Goal: Information Seeking & Learning: Learn about a topic

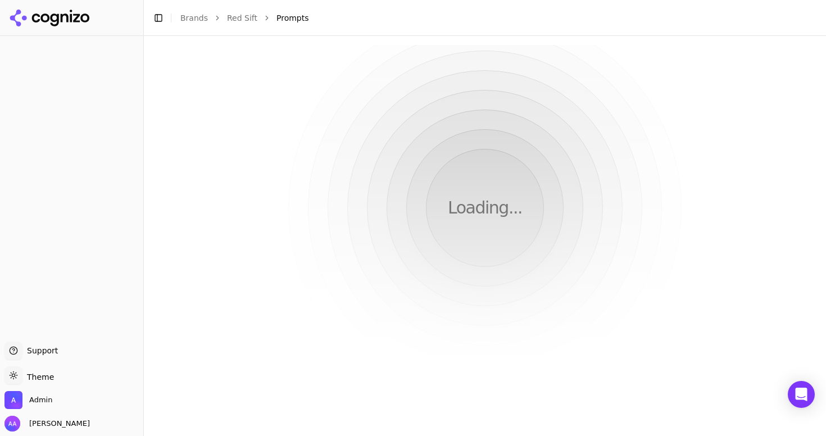
click at [160, 19] on button "Toggle Sidebar" at bounding box center [159, 18] width 16 height 16
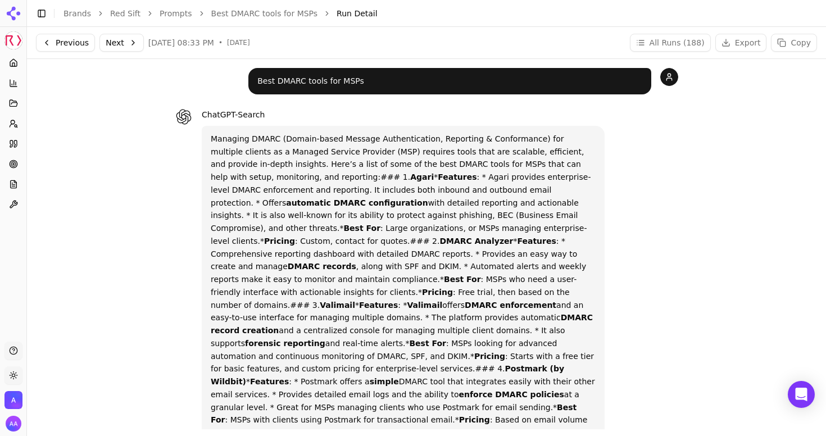
click at [296, 10] on link "Best DMARC tools for MSPs" at bounding box center [264, 13] width 107 height 11
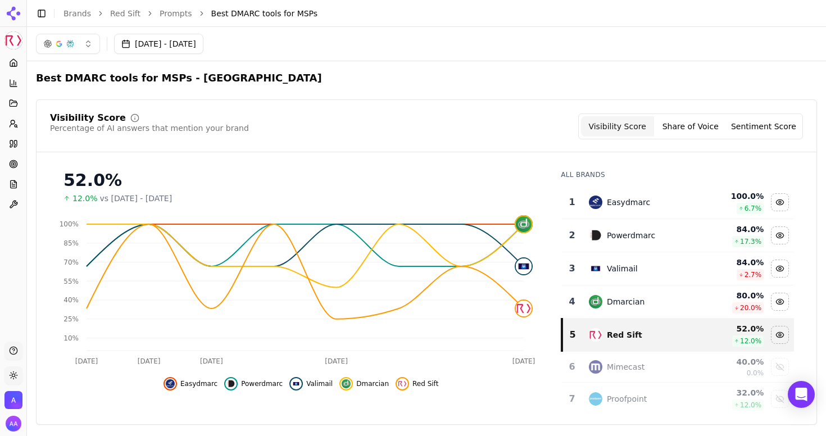
click at [169, 11] on link "Prompts" at bounding box center [176, 13] width 33 height 11
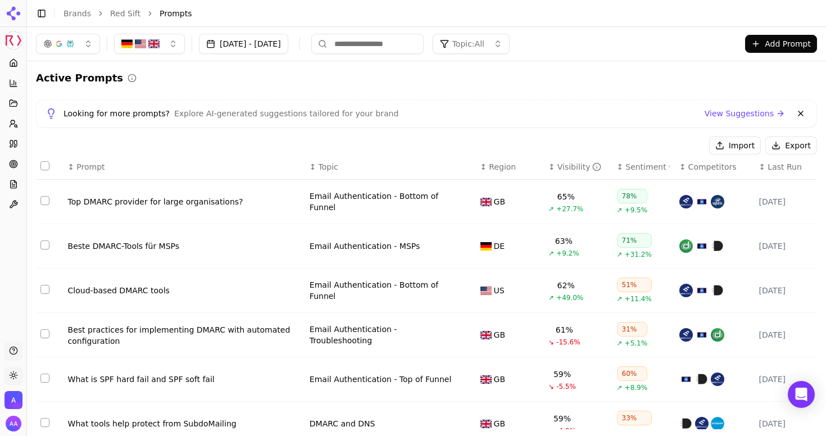
click at [139, 14] on ol "Brands Red Sift Prompts" at bounding box center [428, 13] width 731 height 11
click at [129, 13] on link "Red Sift" at bounding box center [125, 13] width 30 height 11
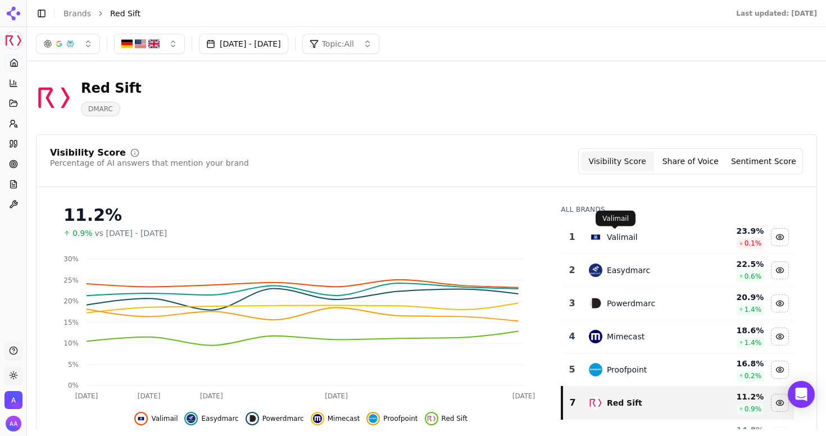
click at [623, 229] on td "Valimail" at bounding box center [642, 237] width 120 height 33
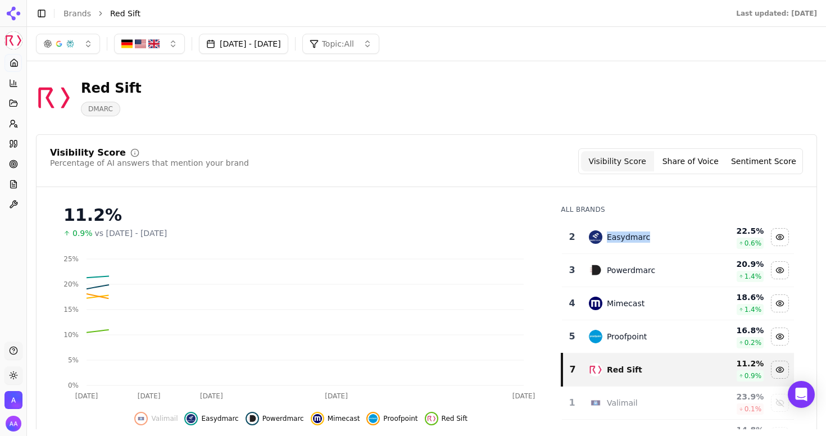
click at [623, 229] on td "Easydmarc" at bounding box center [642, 237] width 120 height 33
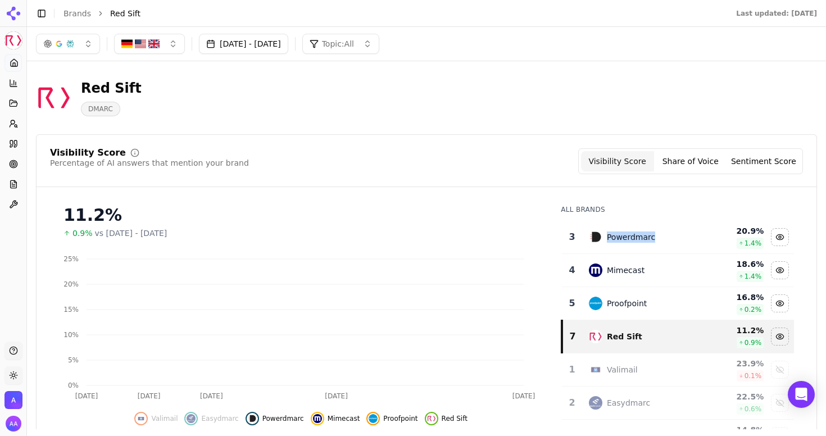
click at [623, 229] on td "Powerdmarc" at bounding box center [642, 237] width 120 height 33
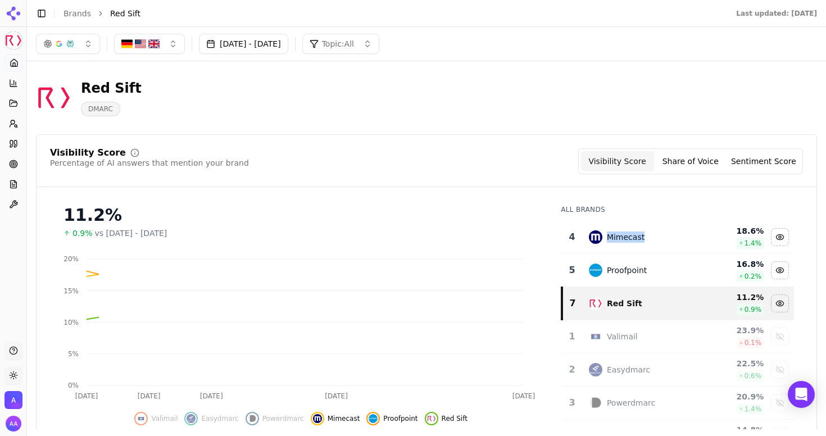
click at [623, 229] on td "Mimecast" at bounding box center [642, 237] width 120 height 33
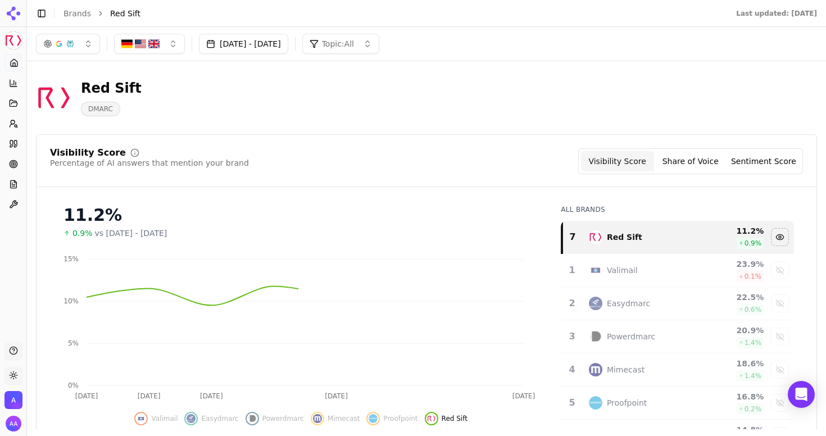
click at [458, 184] on div "Visibility Score Percentage of AI answers that mention your brand Visibility Sc…" at bounding box center [427, 167] width 780 height 39
click at [83, 49] on button "button" at bounding box center [68, 44] width 64 height 20
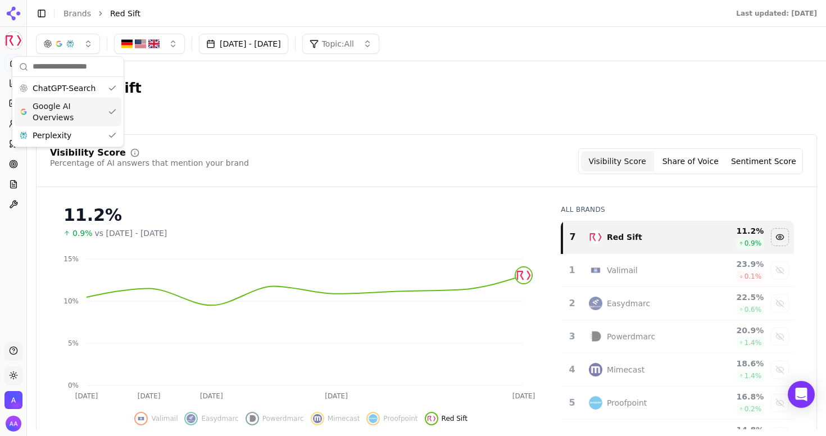
click at [84, 116] on span "Google AI Overviews" at bounding box center [68, 112] width 71 height 22
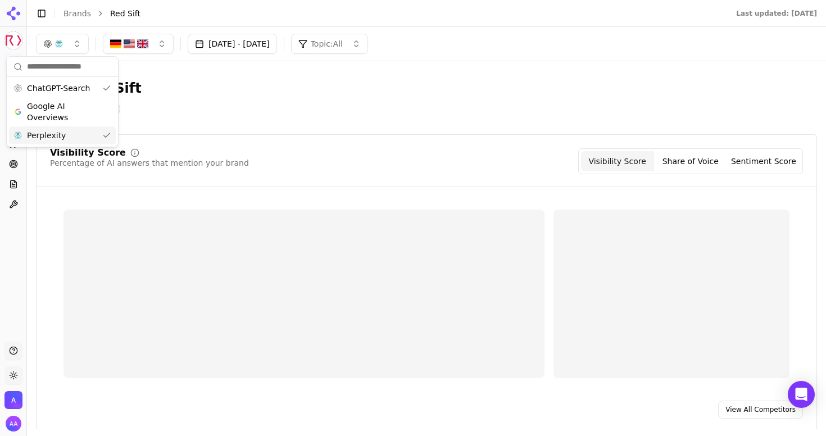
click at [81, 131] on div "Perplexity" at bounding box center [62, 135] width 107 height 18
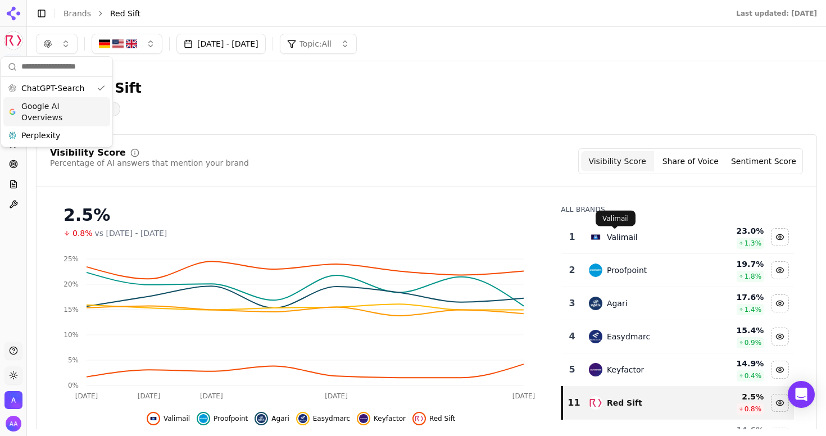
click at [613, 247] on td "Valimail" at bounding box center [642, 237] width 120 height 33
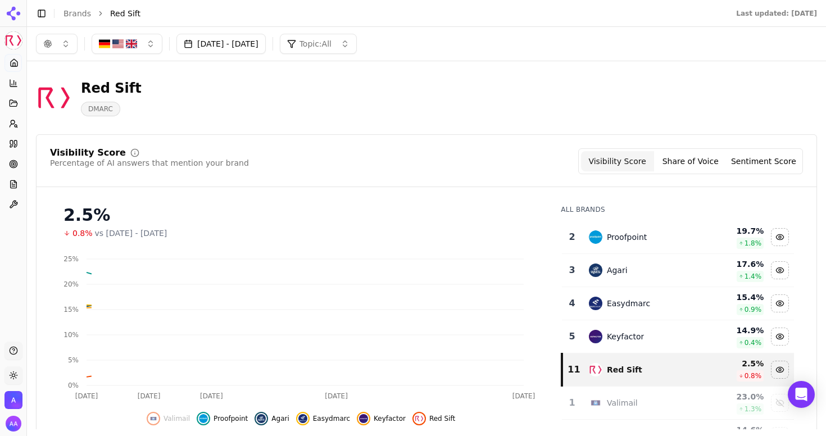
click at [613, 247] on td "Proofpoint" at bounding box center [642, 237] width 120 height 33
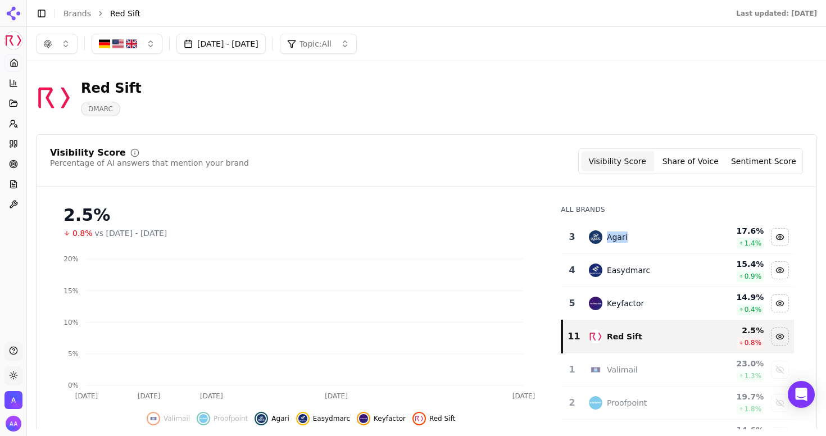
click at [613, 247] on td "Agari" at bounding box center [642, 237] width 120 height 33
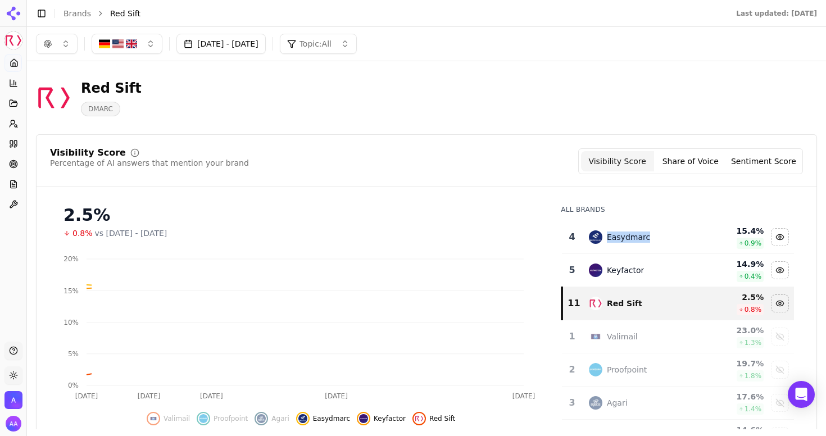
click at [613, 247] on td "Easydmarc" at bounding box center [642, 237] width 120 height 33
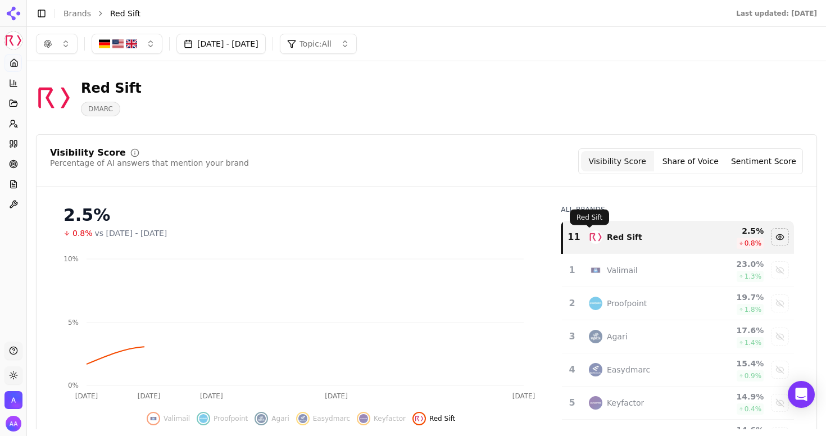
click at [451, 194] on div "Visibility Score Percentage of AI answers that mention your brand Visibility Sc…" at bounding box center [426, 310] width 781 height 352
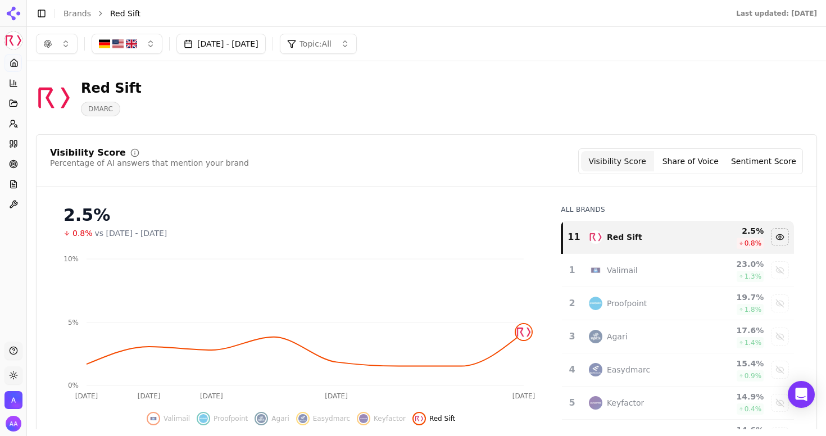
click at [234, 53] on button "[DATE] - [DATE]" at bounding box center [220, 44] width 89 height 20
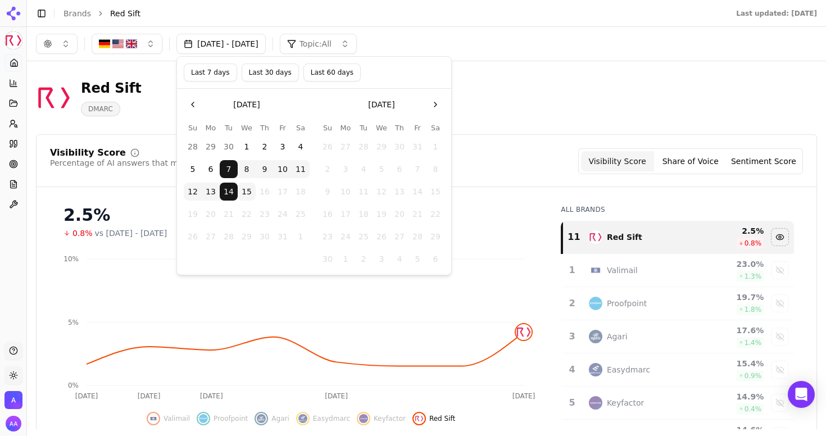
click at [314, 77] on button "Last 60 days" at bounding box center [331, 72] width 57 height 18
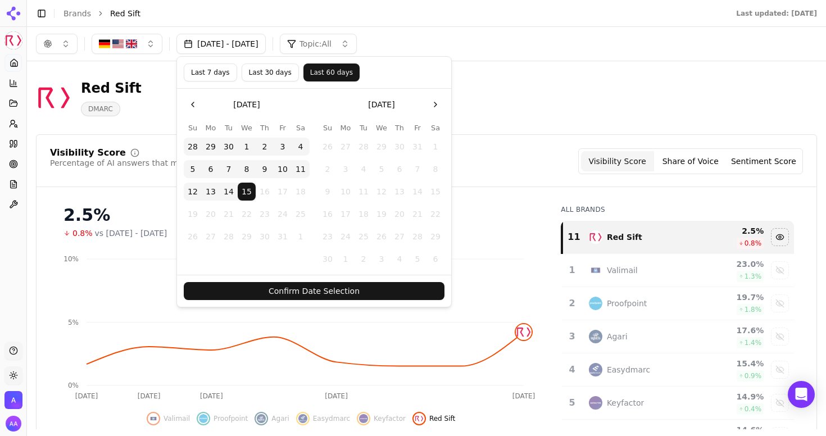
click at [358, 293] on button "Confirm Date Selection" at bounding box center [314, 291] width 261 height 18
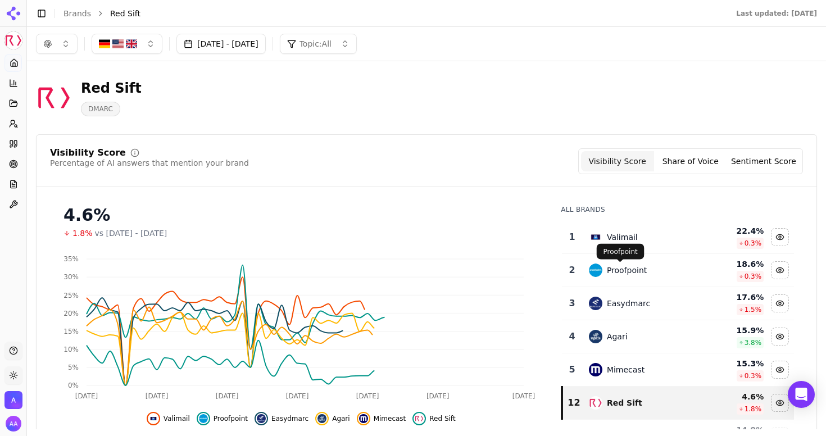
click at [635, 242] on div "Valimail" at bounding box center [642, 236] width 106 height 13
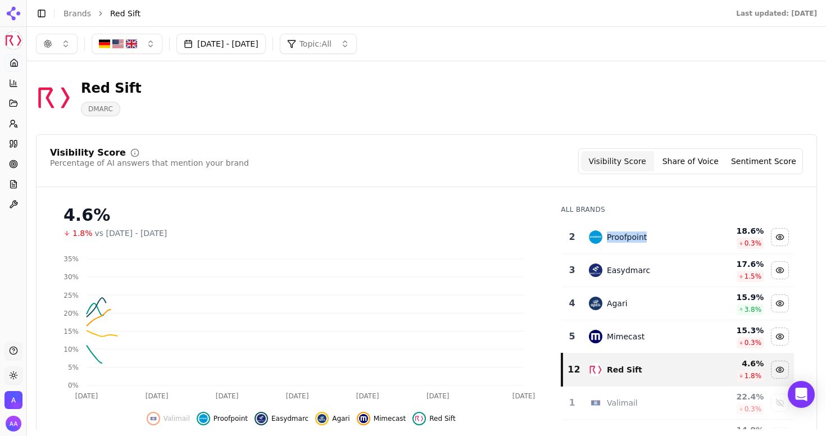
click at [635, 242] on div "Proofpoint" at bounding box center [627, 236] width 40 height 11
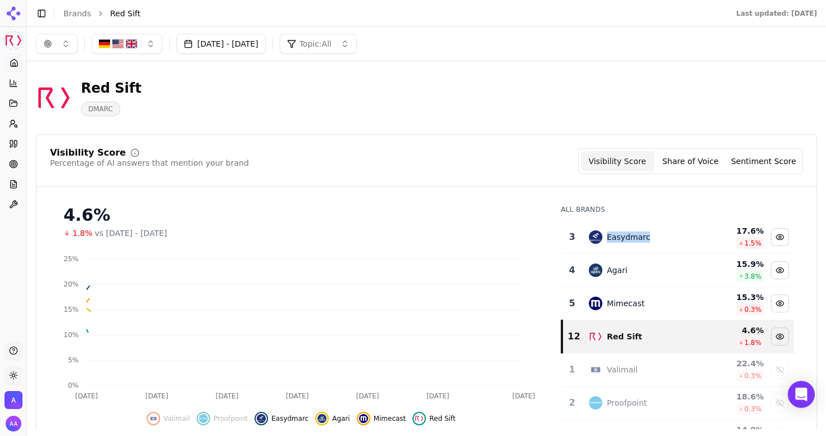
click at [635, 242] on div "Easydmarc" at bounding box center [628, 236] width 43 height 11
click at [635, 242] on div "Easydmarc" at bounding box center [642, 236] width 106 height 13
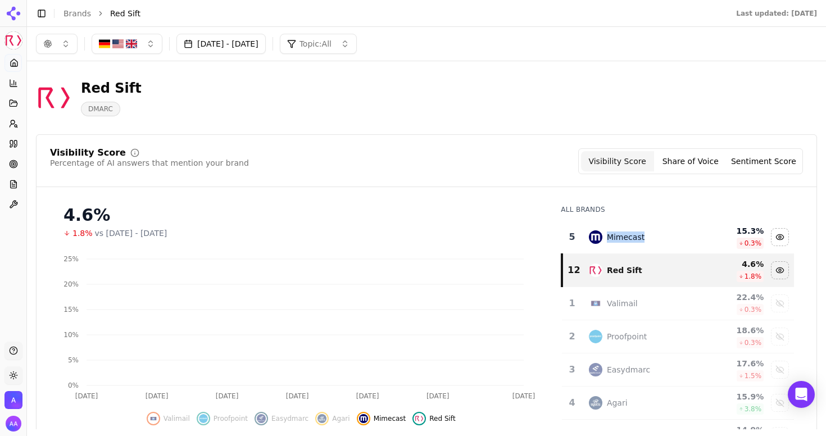
click at [635, 242] on div "Mimecast" at bounding box center [626, 236] width 38 height 11
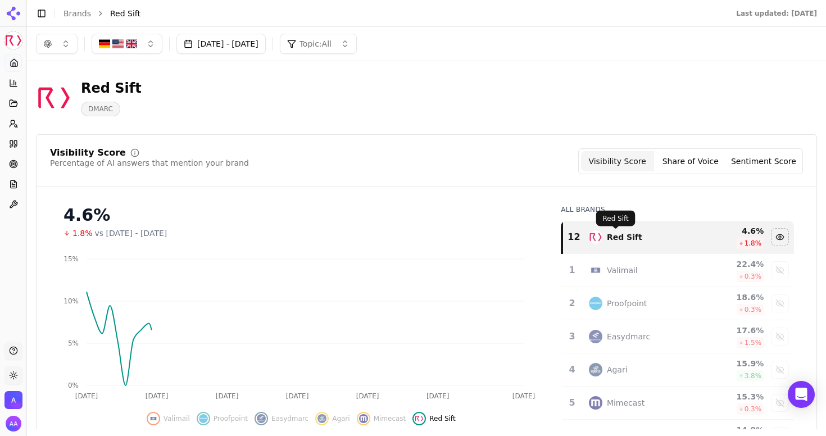
click at [490, 186] on div "Visibility Score Percentage of AI answers that mention your brand Visibility Sc…" at bounding box center [427, 167] width 780 height 39
